Goal: Communication & Community: Answer question/provide support

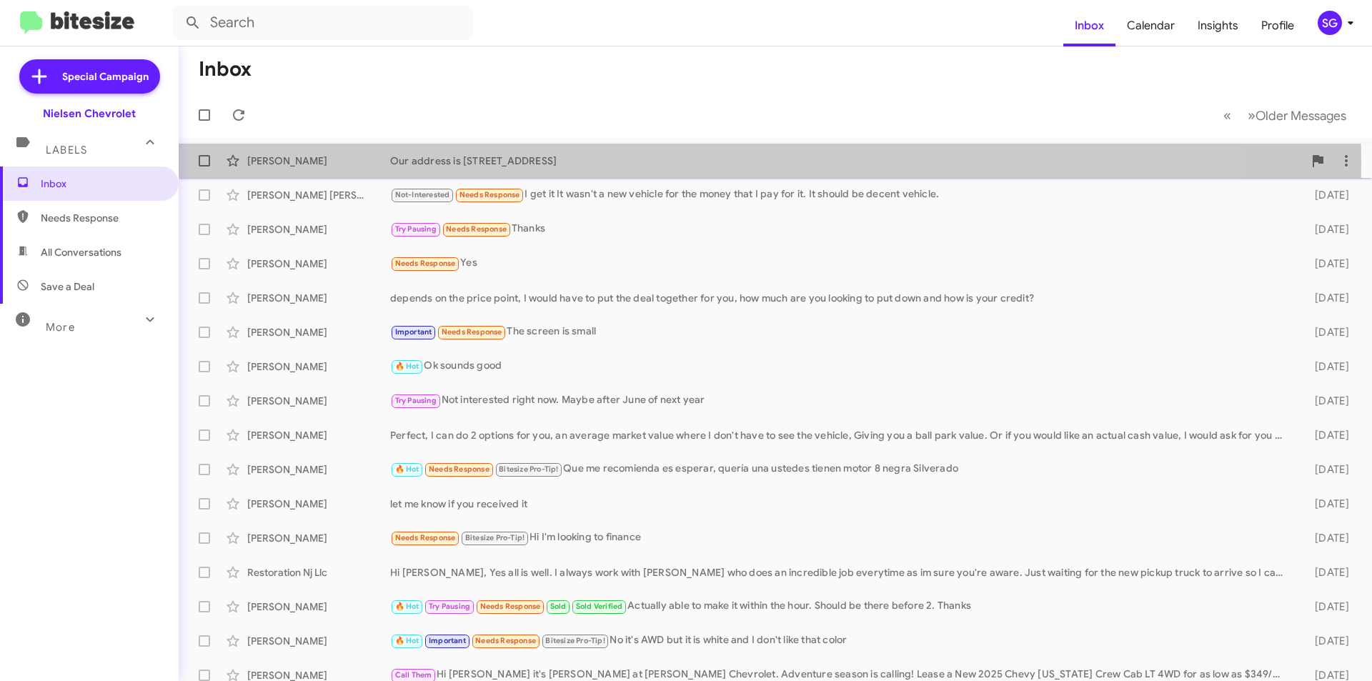
click at [576, 164] on div "Our address is [STREET_ADDRESS]" at bounding box center [846, 161] width 913 height 14
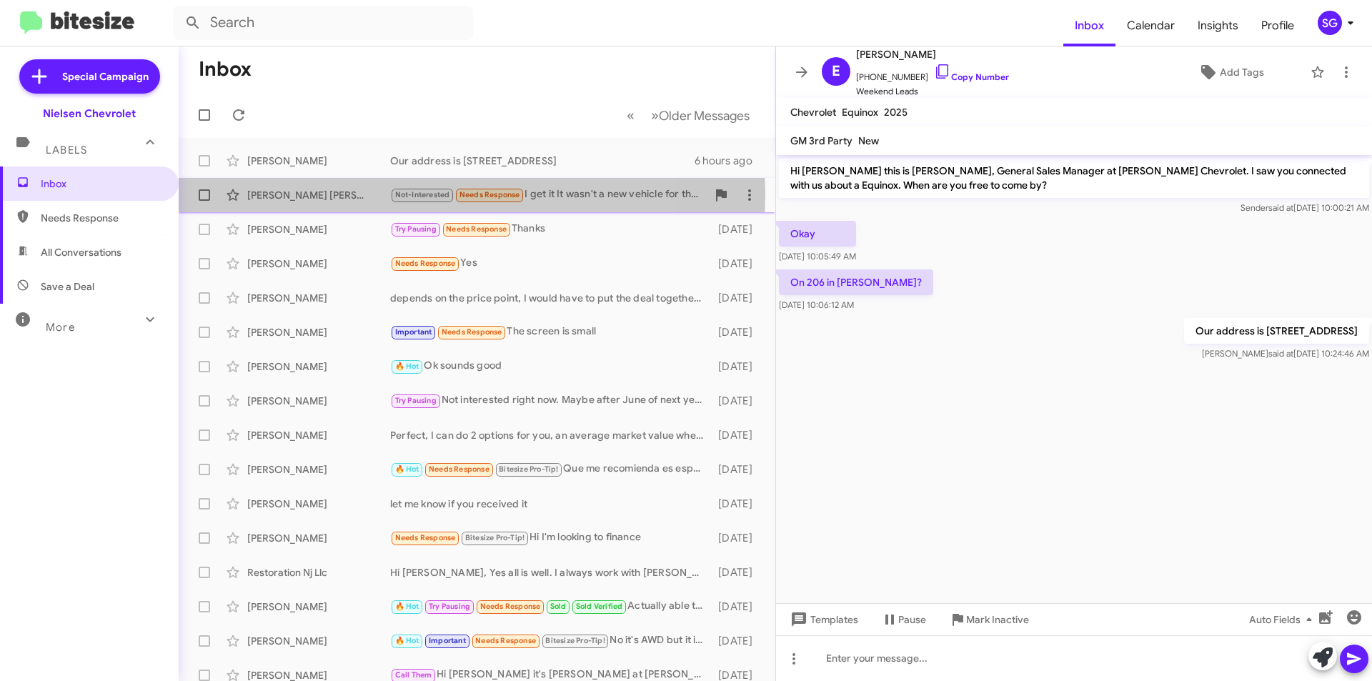
click at [356, 194] on div "[PERSON_NAME] [PERSON_NAME]" at bounding box center [318, 195] width 143 height 14
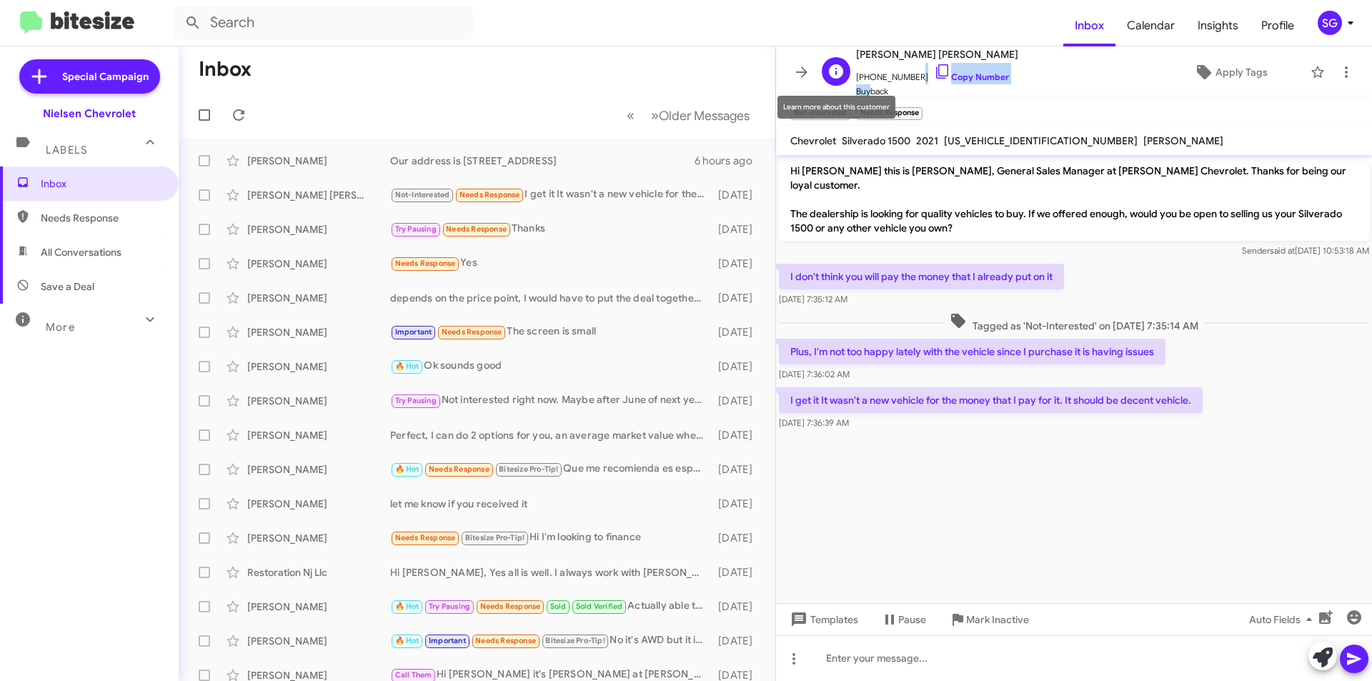
scroll to position [1, 0]
drag, startPoint x: 909, startPoint y: 79, endPoint x: 861, endPoint y: 76, distance: 48.6
click at [861, 76] on span "[PHONE_NUMBER] Copy Number" at bounding box center [937, 72] width 162 height 21
copy span "12013178632"
drag, startPoint x: 982, startPoint y: 58, endPoint x: 947, endPoint y: 59, distance: 35.7
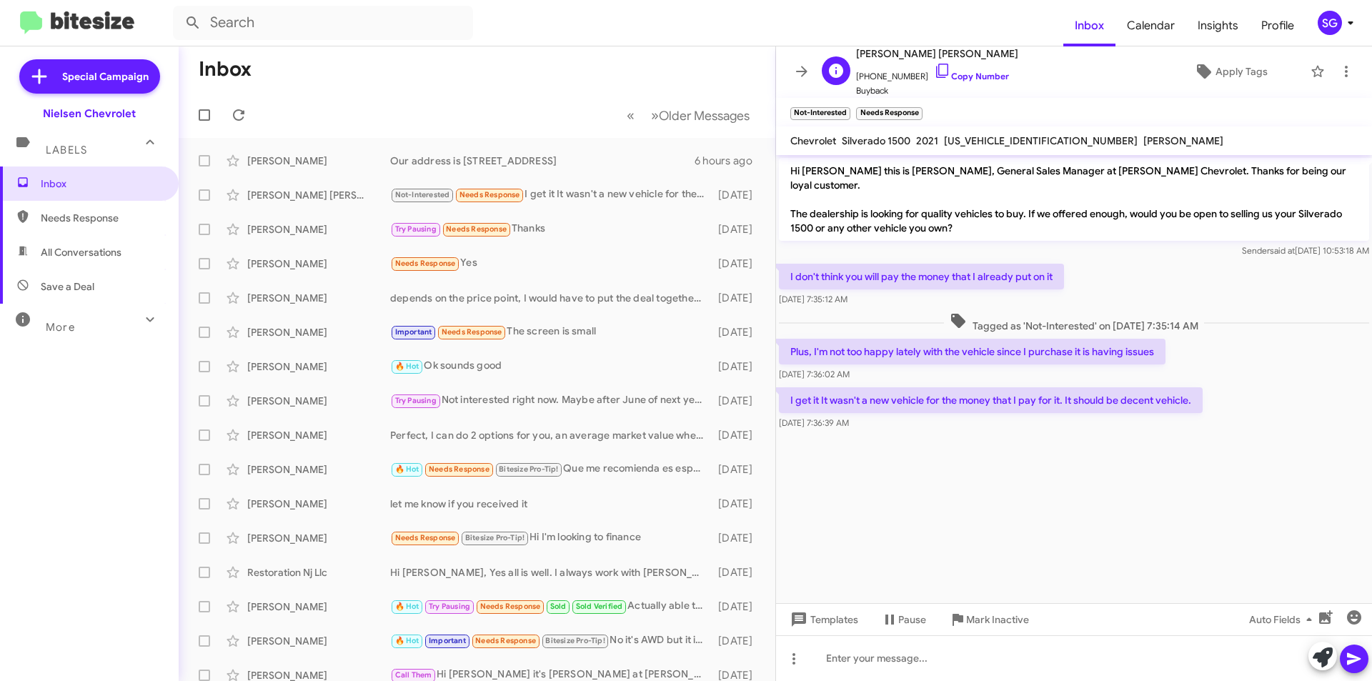
click at [947, 59] on span "[PERSON_NAME] [PERSON_NAME]" at bounding box center [937, 53] width 162 height 17
click at [274, 226] on div "[PERSON_NAME]" at bounding box center [318, 229] width 143 height 14
